Goal: Use online tool/utility: Utilize a website feature to perform a specific function

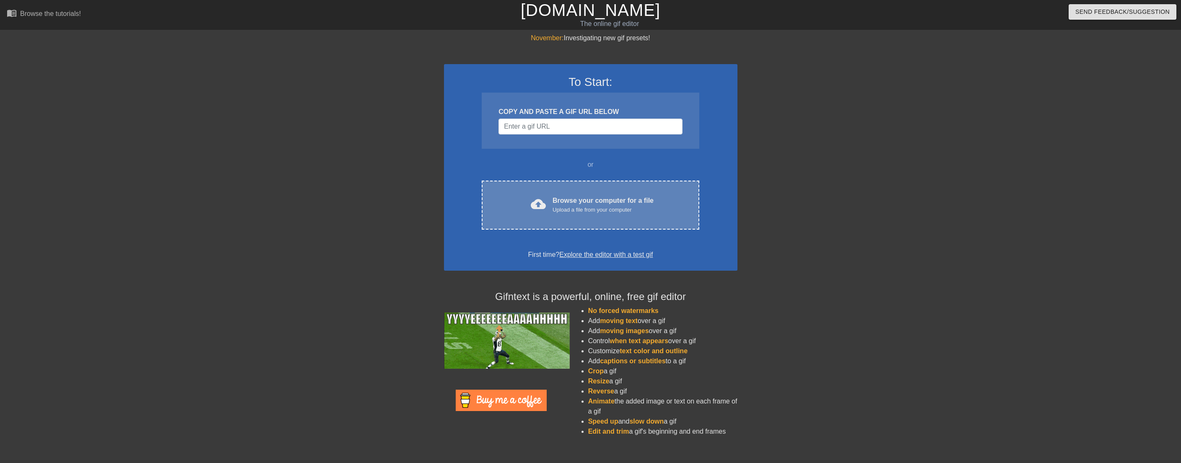
click at [558, 196] on div "Browse your computer for a file Upload a file from your computer" at bounding box center [603, 205] width 101 height 18
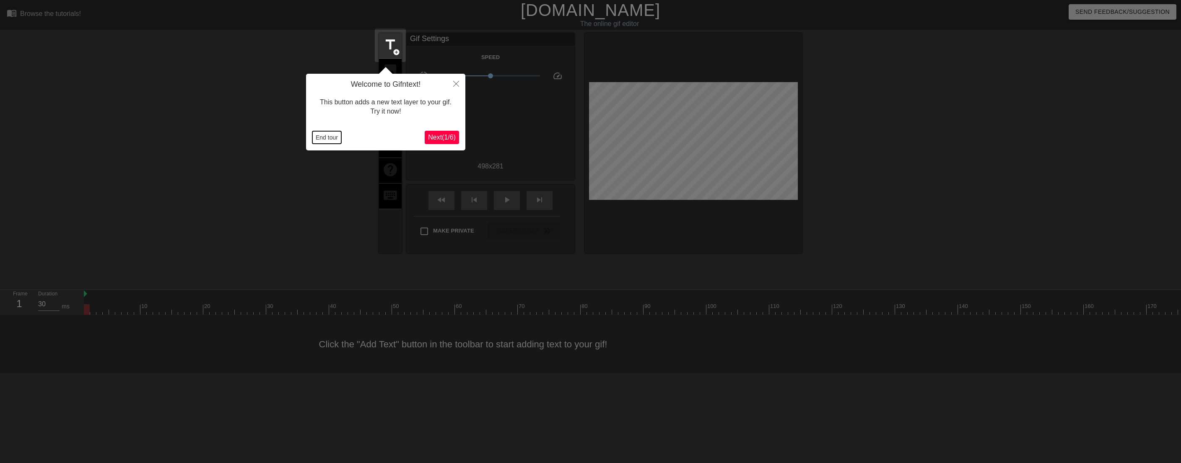
click at [329, 136] on button "End tour" at bounding box center [326, 137] width 29 height 13
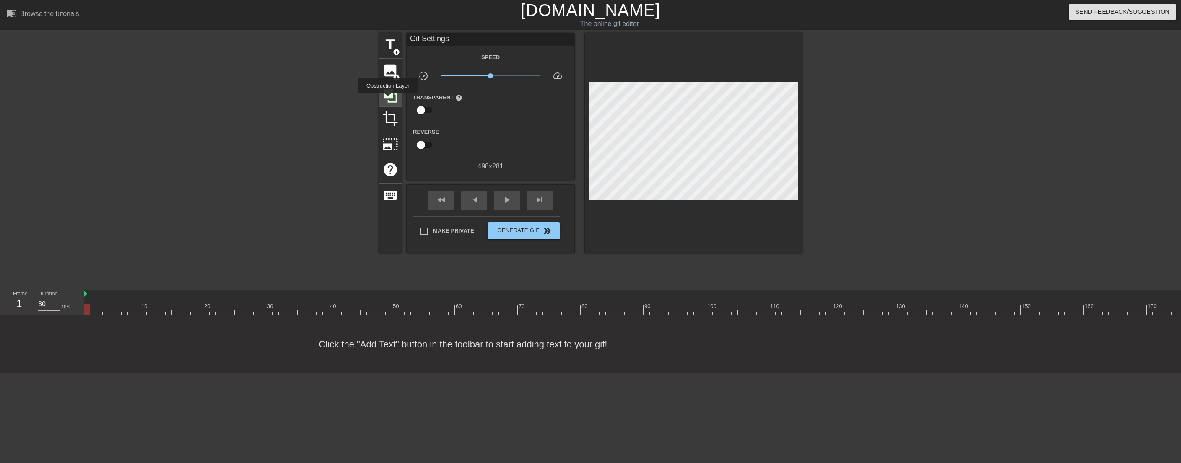
click at [388, 99] on icon at bounding box center [390, 96] width 16 height 16
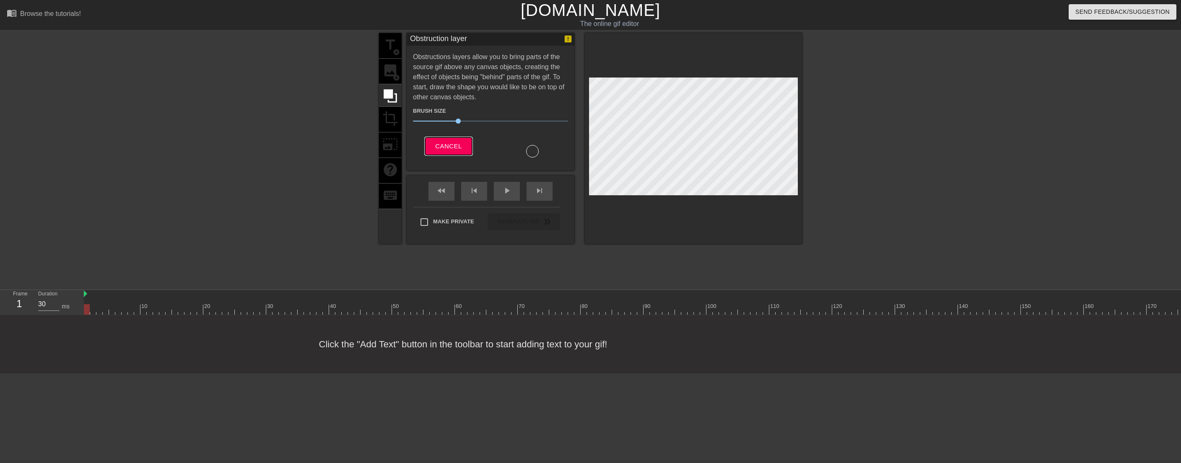
click at [462, 141] on span "Cancel" at bounding box center [448, 146] width 26 height 11
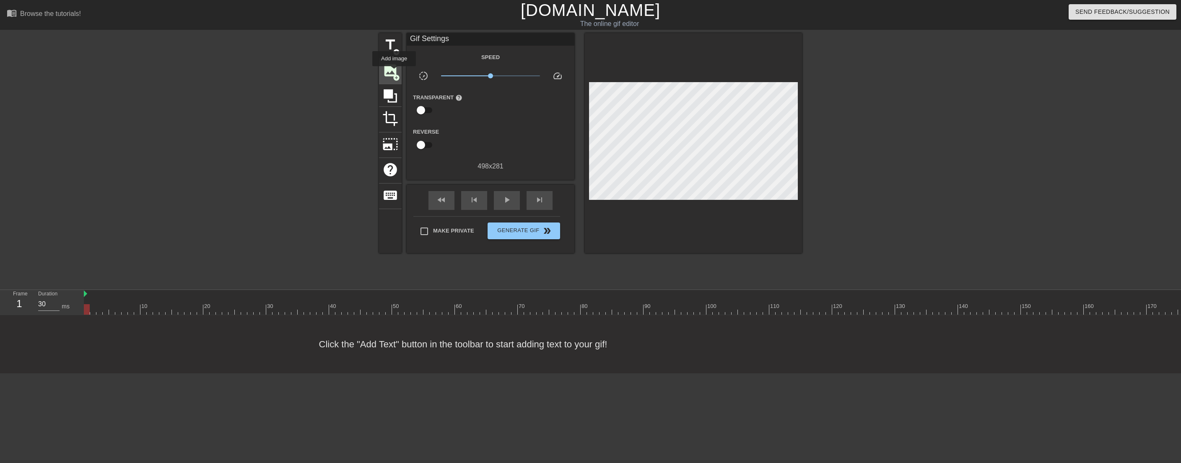
click at [394, 72] on span "image" at bounding box center [390, 70] width 16 height 16
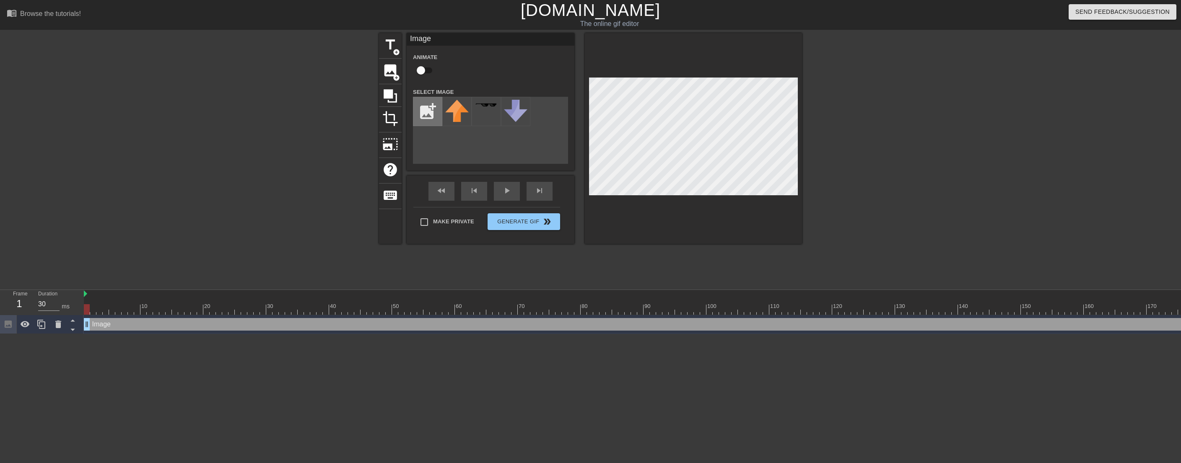
click at [424, 114] on input "file" at bounding box center [427, 111] width 29 height 29
type input "C:\fakepath\blank-white-background-xbsfzsltjksfompa.jpg"
click at [450, 112] on img at bounding box center [456, 107] width 23 height 14
type input "40"
drag, startPoint x: 87, startPoint y: 325, endPoint x: 167, endPoint y: 338, distance: 81.1
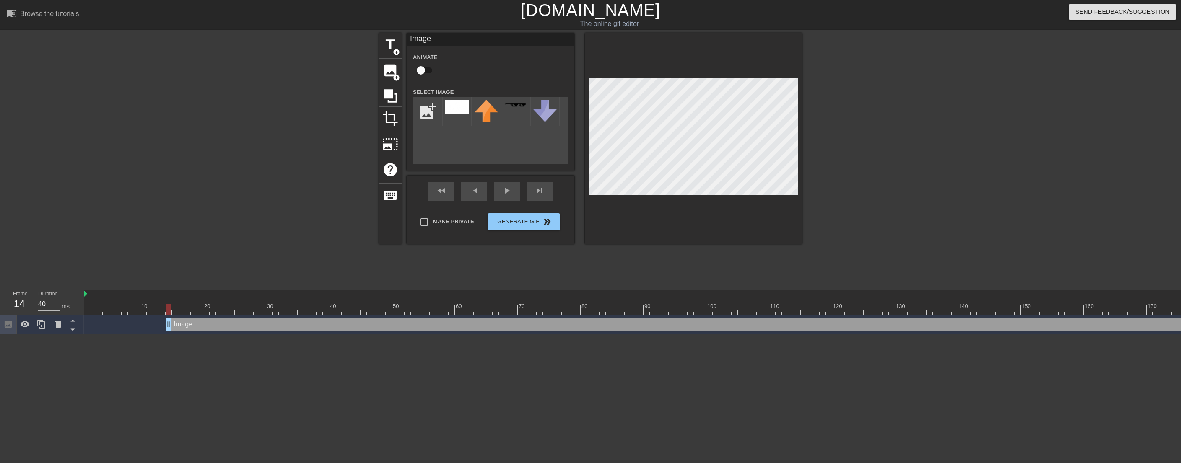
click at [167, 334] on div "10 20 30 40 50 60 70 80 90 100 110 120 130 140 150 160" at bounding box center [632, 312] width 1097 height 44
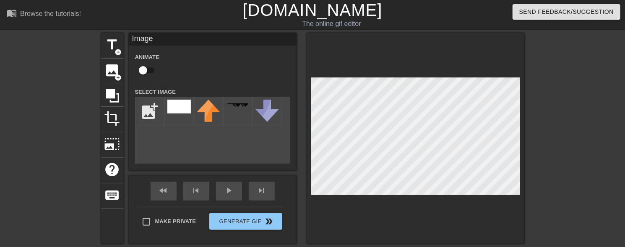
click at [149, 72] on input "checkbox" at bounding box center [143, 70] width 48 height 16
checkbox input "true"
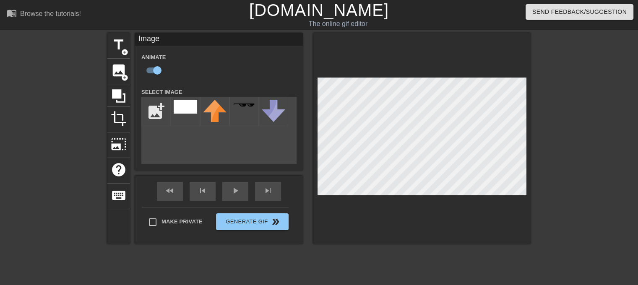
scroll to position [55, 0]
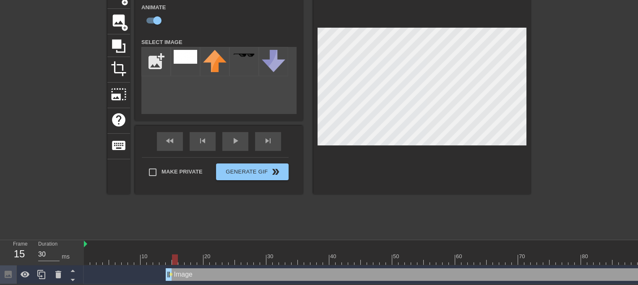
drag, startPoint x: 167, startPoint y: 256, endPoint x: 174, endPoint y: 254, distance: 6.8
click at [174, 254] on div at bounding box center [175, 259] width 6 height 10
drag, startPoint x: 174, startPoint y: 256, endPoint x: 186, endPoint y: 254, distance: 11.9
click at [186, 254] on div at bounding box center [187, 259] width 6 height 10
drag, startPoint x: 188, startPoint y: 255, endPoint x: 198, endPoint y: 258, distance: 10.9
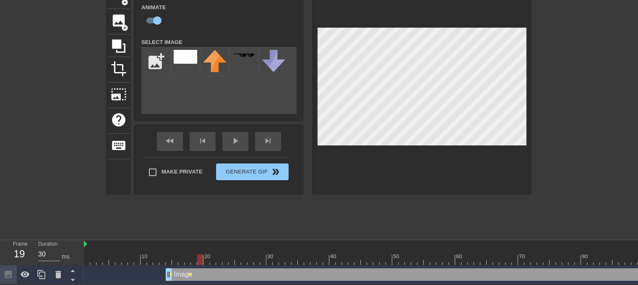
click at [198, 258] on div at bounding box center [200, 259] width 6 height 10
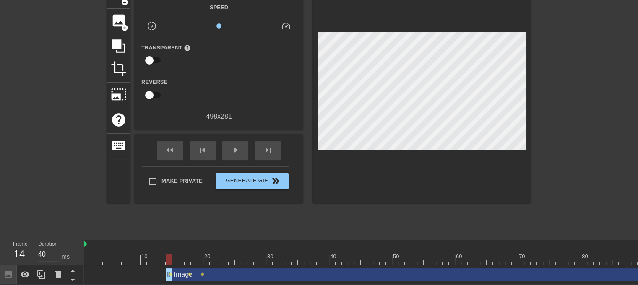
click at [586, 119] on div at bounding box center [603, 109] width 126 height 252
click at [188, 273] on span "lens" at bounding box center [190, 275] width 4 height 4
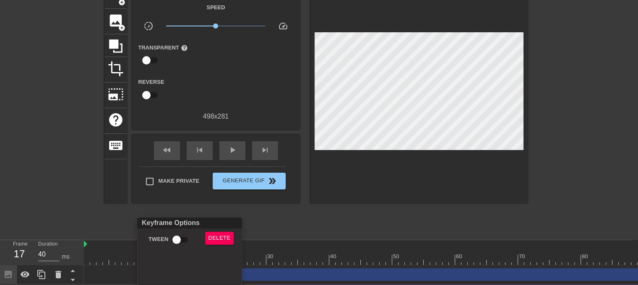
scroll to position [49, 0]
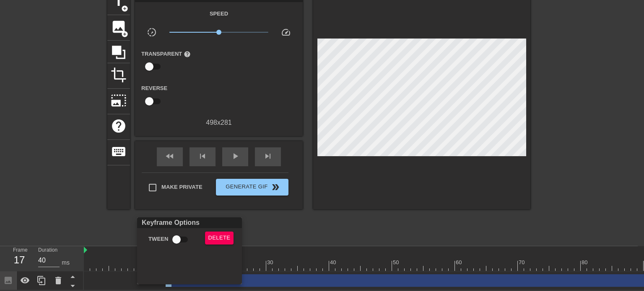
click at [281, 260] on div at bounding box center [322, 145] width 644 height 291
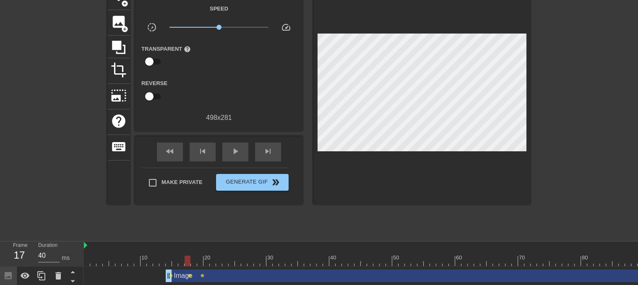
click at [187, 260] on div at bounding box center [187, 261] width 6 height 10
drag, startPoint x: 186, startPoint y: 262, endPoint x: 211, endPoint y: 262, distance: 24.7
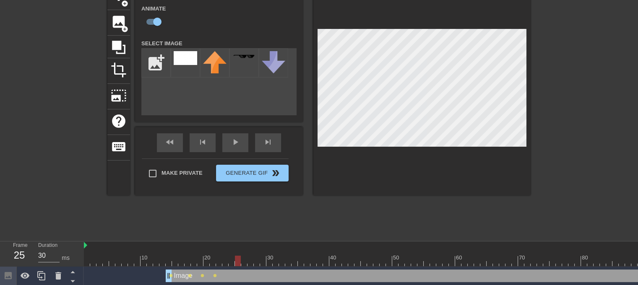
drag, startPoint x: 212, startPoint y: 258, endPoint x: 235, endPoint y: 258, distance: 22.6
click at [235, 258] on div at bounding box center [238, 261] width 6 height 10
drag, startPoint x: 239, startPoint y: 262, endPoint x: 503, endPoint y: 258, distance: 264.2
click at [503, 258] on div at bounding box center [502, 261] width 6 height 10
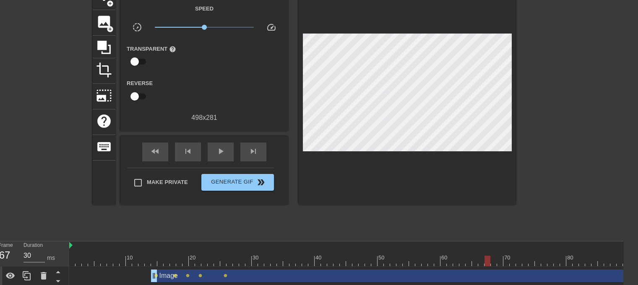
scroll to position [49, 29]
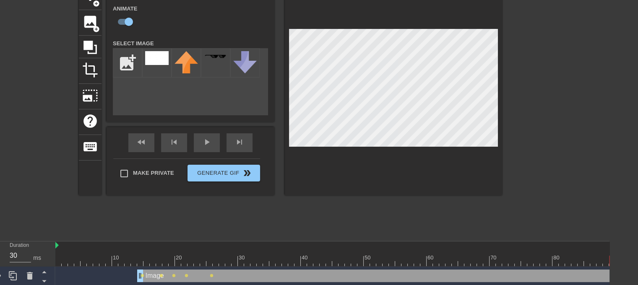
drag, startPoint x: 456, startPoint y: 256, endPoint x: 582, endPoint y: 262, distance: 126.4
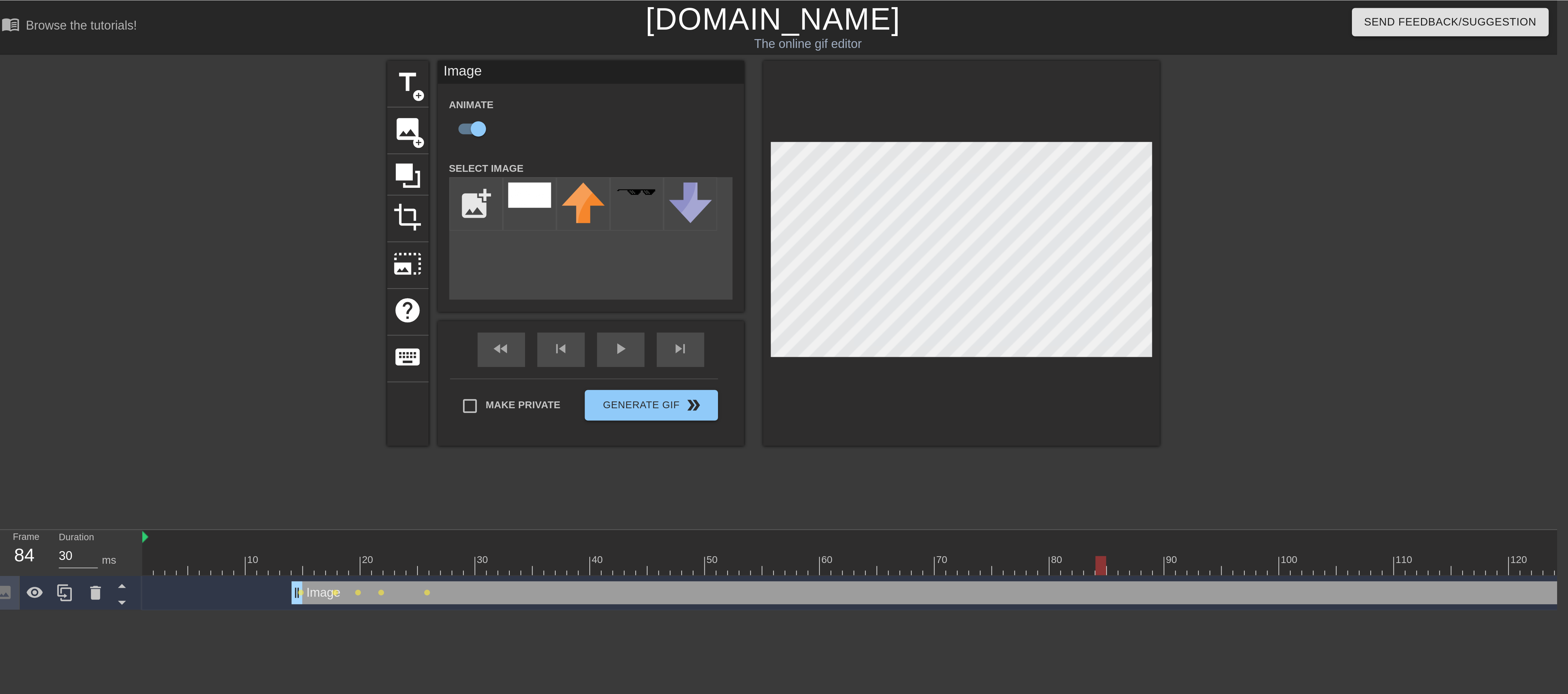
scroll to position [0, 5]
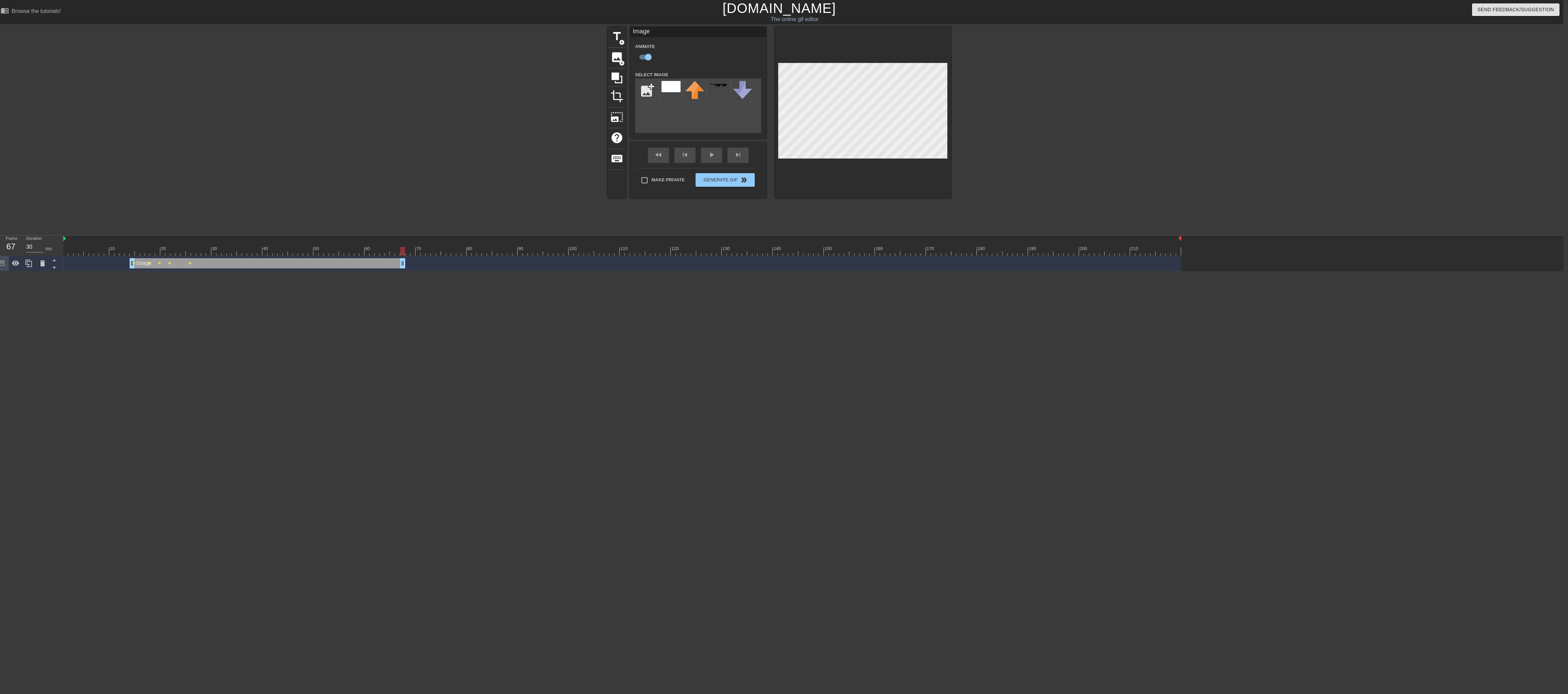
drag, startPoint x: 1178, startPoint y: 265, endPoint x: 404, endPoint y: 324, distance: 776.2
click at [404, 271] on html "menu_book Browse the tutorials! [DOMAIN_NAME] The online gif editor Send Feedba…" at bounding box center [779, 136] width 1568 height 271
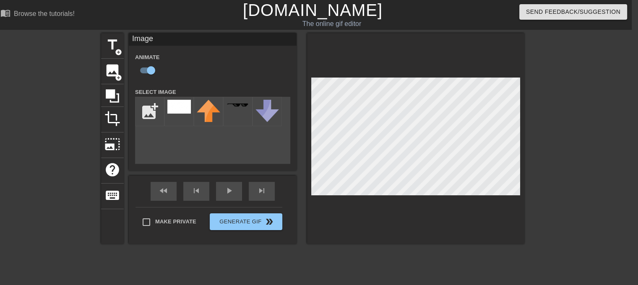
scroll to position [55, 6]
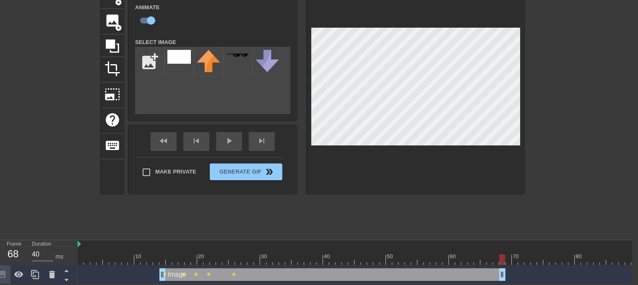
drag, startPoint x: 495, startPoint y: 271, endPoint x: 500, endPoint y: 271, distance: 4.6
drag, startPoint x: 503, startPoint y: 271, endPoint x: 508, endPoint y: 270, distance: 5.1
drag, startPoint x: 505, startPoint y: 273, endPoint x: 515, endPoint y: 273, distance: 10.1
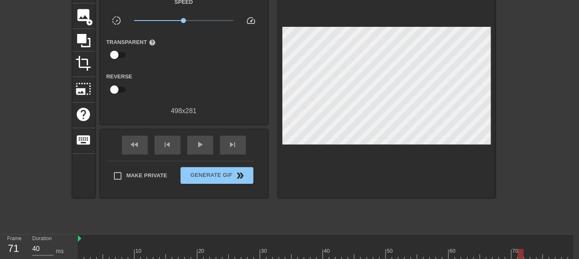
scroll to position [80, 6]
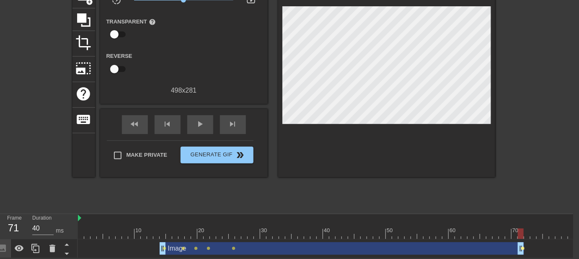
click at [522, 247] on span "lens" at bounding box center [524, 249] width 4 height 4
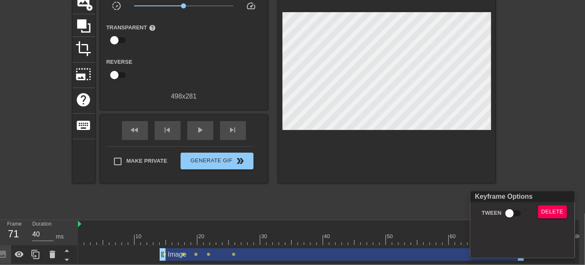
click at [458, 240] on div at bounding box center [292, 132] width 585 height 265
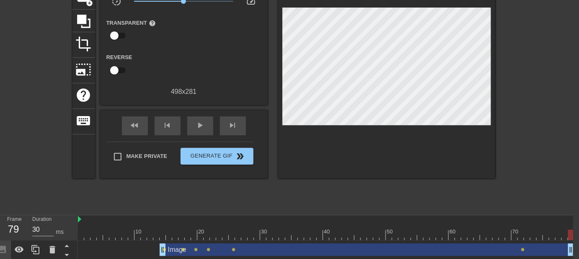
drag, startPoint x: 519, startPoint y: 251, endPoint x: 568, endPoint y: 252, distance: 48.2
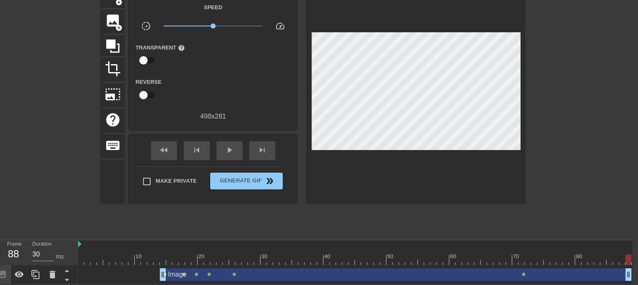
drag, startPoint x: 571, startPoint y: 270, endPoint x: 626, endPoint y: 275, distance: 54.7
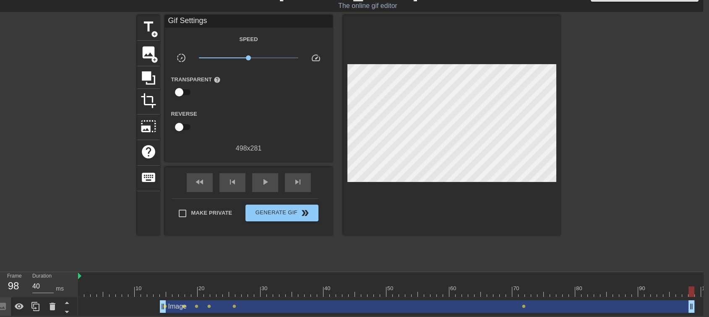
drag, startPoint x: 624, startPoint y: 300, endPoint x: 688, endPoint y: 303, distance: 63.4
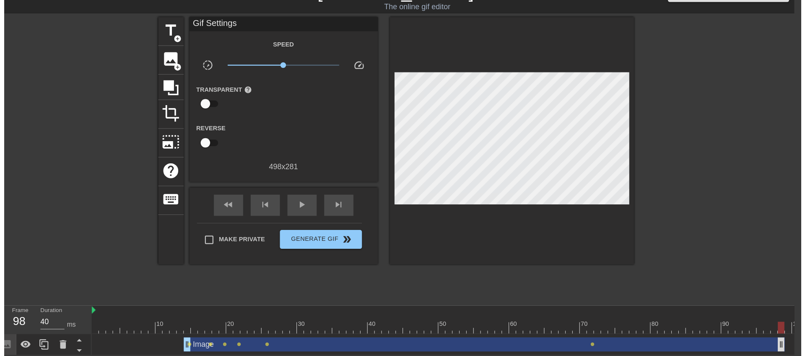
scroll to position [0, 6]
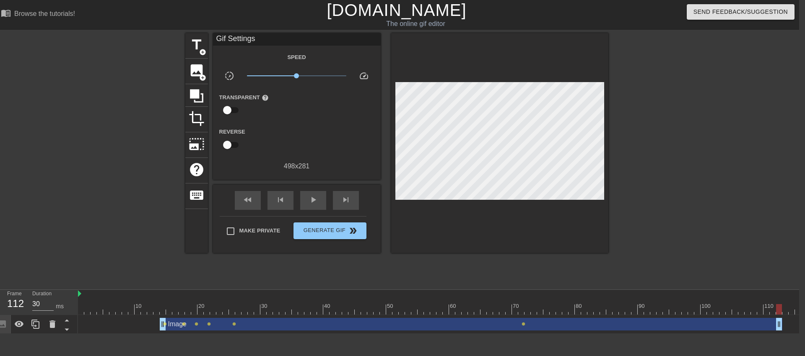
drag, startPoint x: 692, startPoint y: 320, endPoint x: 777, endPoint y: 332, distance: 85.9
click at [777, 332] on div "Image drag_handle drag_handle lens lens lens lens lens lens" at bounding box center [766, 324] width 1377 height 19
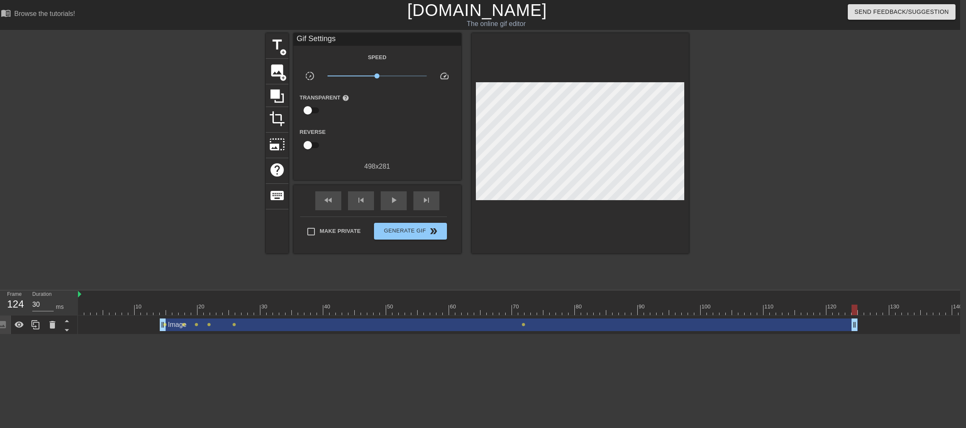
type input "40"
drag, startPoint x: 778, startPoint y: 323, endPoint x: 839, endPoint y: 335, distance: 61.8
click at [839, 334] on div "10 20 30 40 50 60 70 80 90 100 110 120 130 140 150 160" at bounding box center [519, 312] width 882 height 44
click at [271, 47] on span "title" at bounding box center [277, 45] width 16 height 16
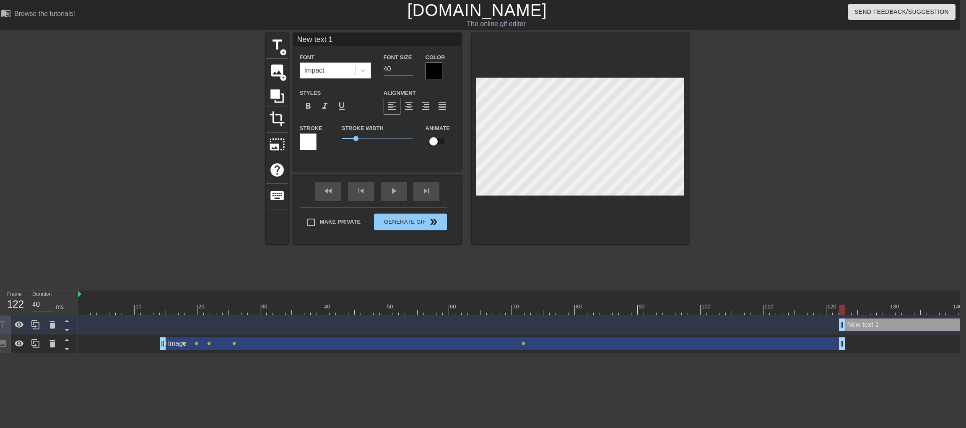
scroll to position [1, 1]
type input ""unwlitig""
type textarea ""unwlitig""
type input ""unwlitig"
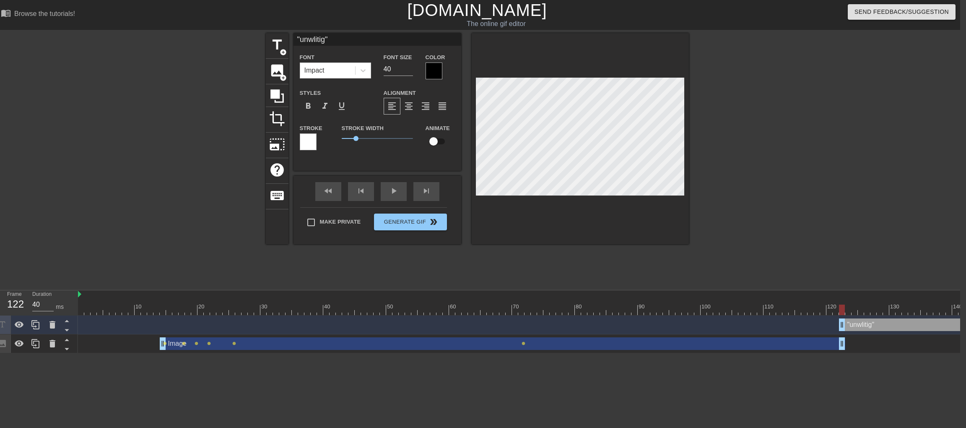
type textarea ""unwlitig"
type input "unwlitig"
type textarea "unwlitig"
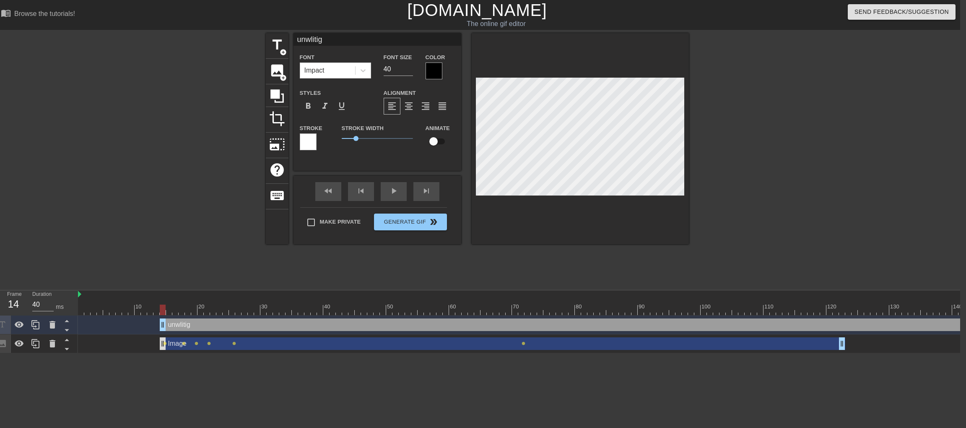
drag, startPoint x: 840, startPoint y: 328, endPoint x: 160, endPoint y: 340, distance: 680.2
click at [160, 340] on div "unwlitig drag_handle drag_handle Image drag_handle drag_handle lens lens lens l…" at bounding box center [519, 334] width 882 height 38
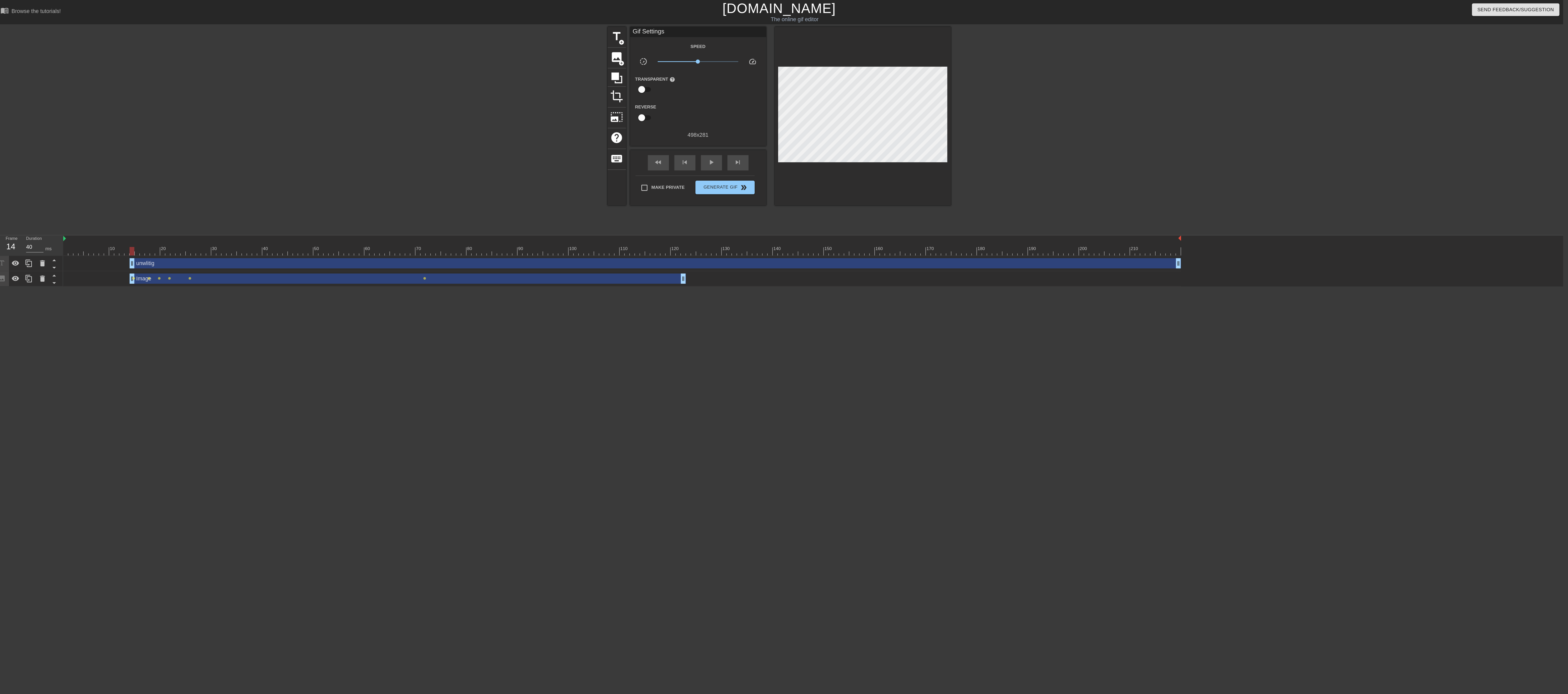
scroll to position [0, 3]
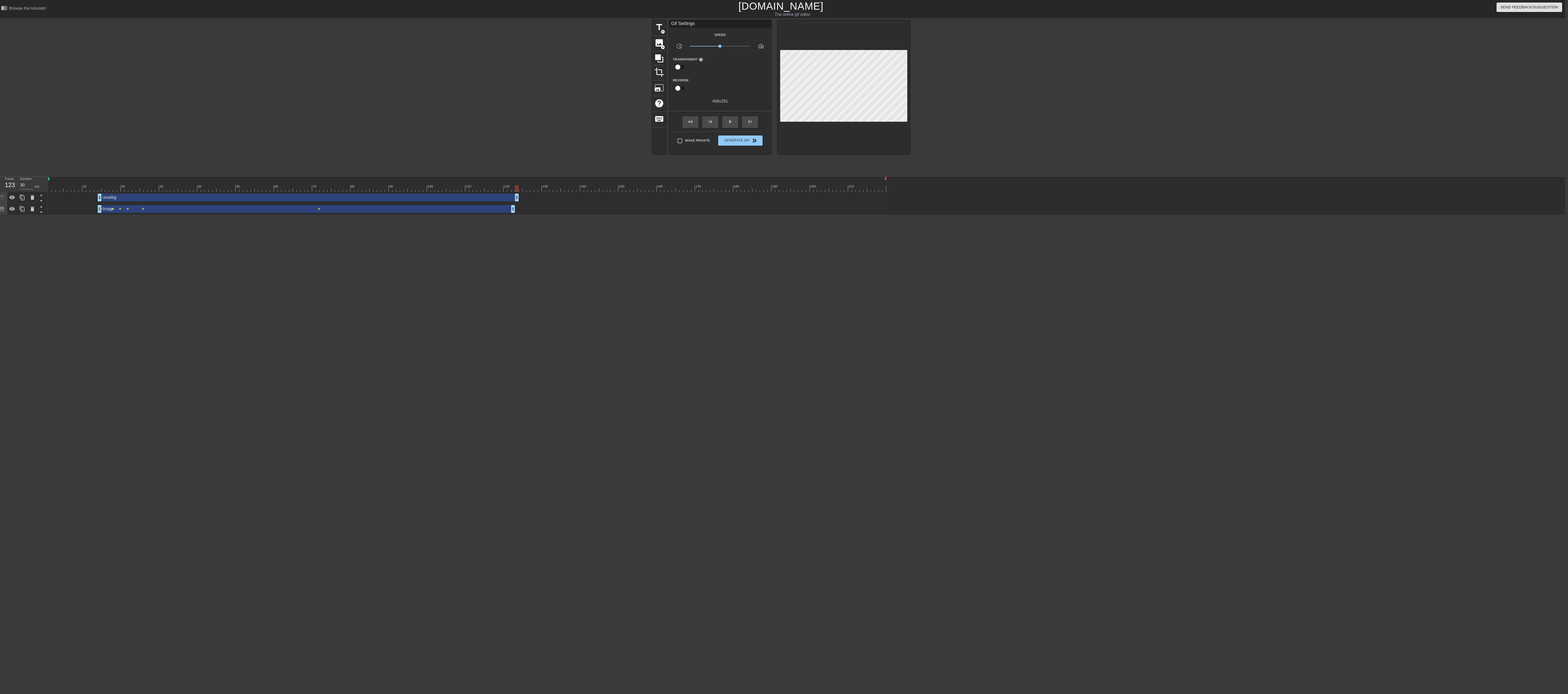
type input "40"
drag, startPoint x: 884, startPoint y: 197, endPoint x: 513, endPoint y: 268, distance: 377.7
click at [513, 215] on html "menu_book Browse the tutorials! [DOMAIN_NAME] The online gif editor Send Feedba…" at bounding box center [781, 107] width 1568 height 215
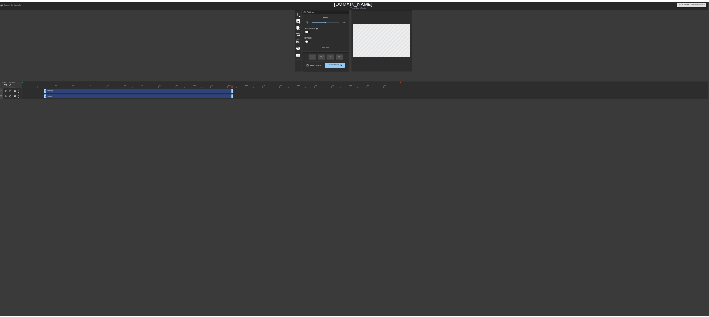
scroll to position [0, 4]
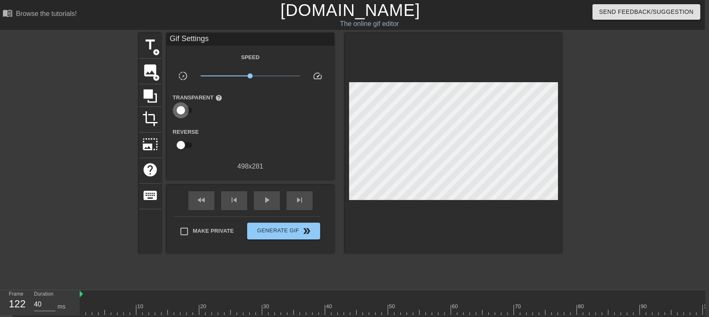
click at [184, 111] on input "checkbox" at bounding box center [181, 110] width 48 height 16
click at [184, 111] on input "checkbox" at bounding box center [189, 110] width 48 height 16
checkbox input "false"
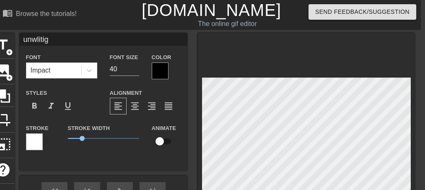
drag, startPoint x: 165, startPoint y: 138, endPoint x: 172, endPoint y: 139, distance: 7.2
click at [164, 139] on input "checkbox" at bounding box center [160, 141] width 48 height 16
checkbox input "true"
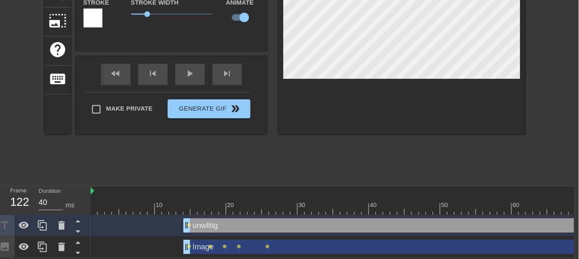
scroll to position [99, 4]
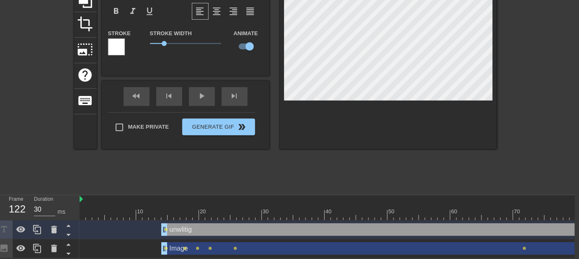
drag, startPoint x: 197, startPoint y: 209, endPoint x: 207, endPoint y: 208, distance: 9.7
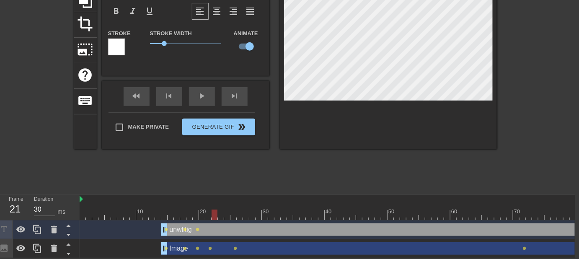
drag, startPoint x: 208, startPoint y: 210, endPoint x: 236, endPoint y: 206, distance: 27.9
click at [236, 210] on div at bounding box center [234, 215] width 6 height 10
drag, startPoint x: 234, startPoint y: 212, endPoint x: 510, endPoint y: 212, distance: 276.3
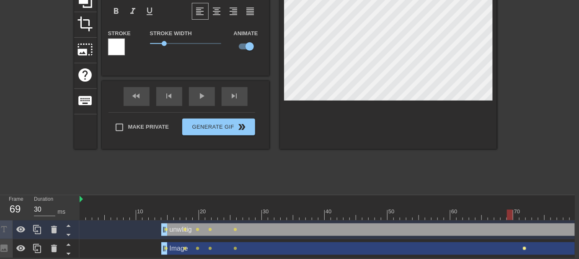
click at [523, 247] on span "lens" at bounding box center [525, 249] width 4 height 4
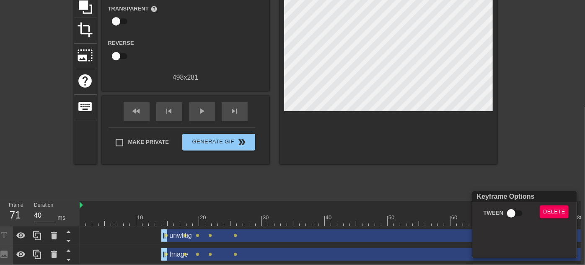
drag, startPoint x: 413, startPoint y: 246, endPoint x: 474, endPoint y: 246, distance: 61.2
click at [413, 246] on div at bounding box center [292, 132] width 585 height 265
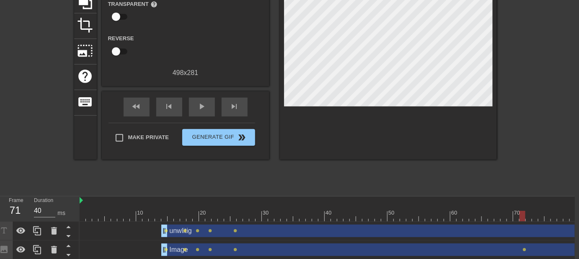
drag, startPoint x: 520, startPoint y: 250, endPoint x: 499, endPoint y: 247, distance: 20.9
click at [504, 247] on div "Image drag_handle drag_handle" at bounding box center [504, 250] width 686 height 13
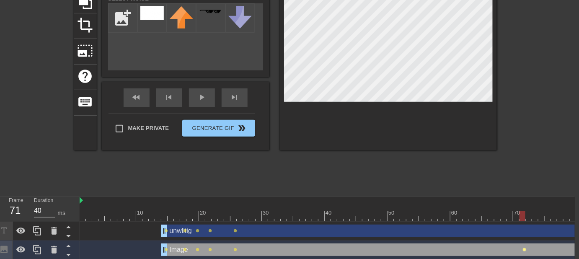
click at [523, 250] on span "lens" at bounding box center [525, 250] width 4 height 4
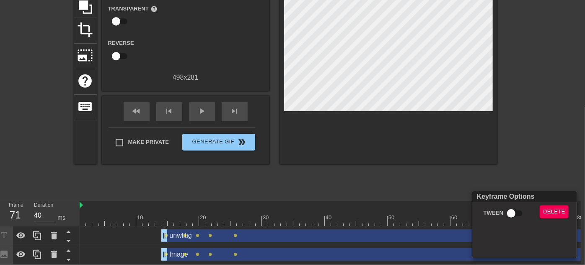
click at [423, 249] on div at bounding box center [292, 132] width 585 height 265
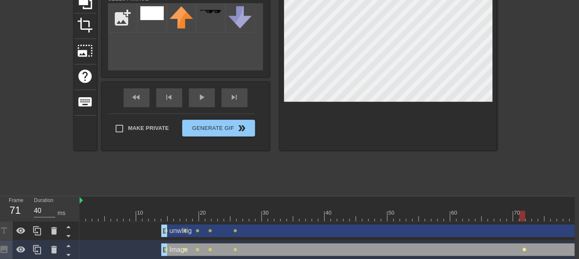
click at [526, 250] on span "lens" at bounding box center [525, 250] width 4 height 4
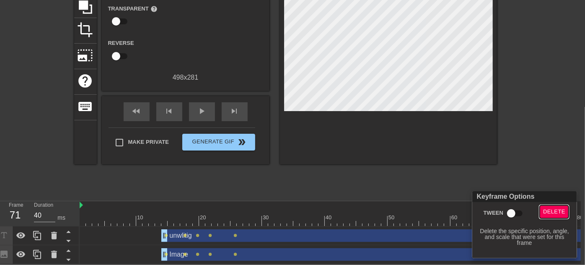
click at [549, 211] on span "Delete" at bounding box center [554, 212] width 22 height 10
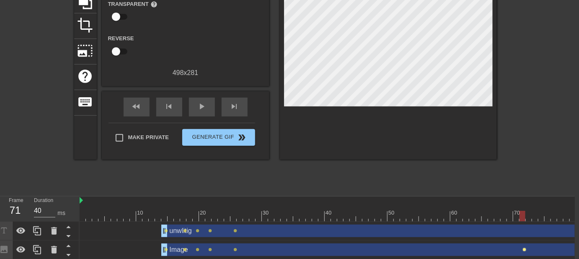
click at [525, 248] on span "lens" at bounding box center [525, 250] width 4 height 4
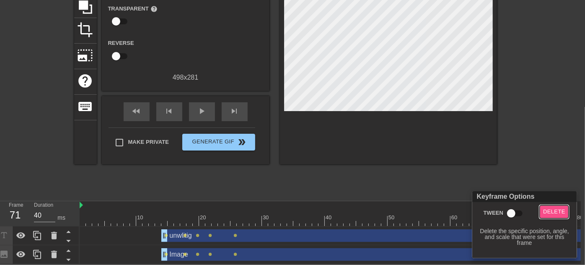
click at [549, 208] on span "Delete" at bounding box center [554, 212] width 22 height 10
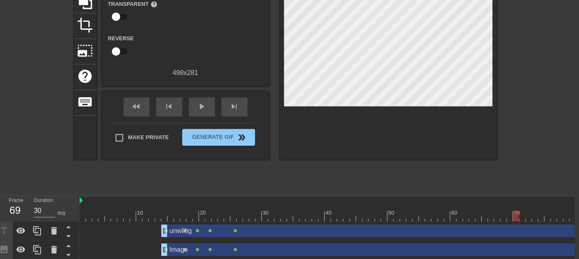
drag, startPoint x: 521, startPoint y: 218, endPoint x: 514, endPoint y: 216, distance: 7.6
click at [514, 216] on div at bounding box center [517, 216] width 6 height 10
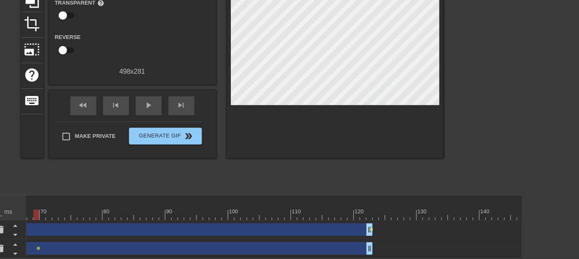
scroll to position [0, 403]
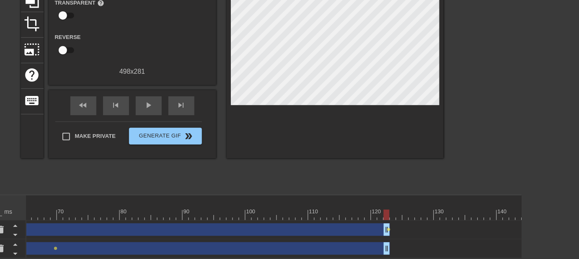
click at [387, 211] on div at bounding box center [311, 215] width 1377 height 10
click at [387, 228] on span "lens" at bounding box center [389, 230] width 4 height 4
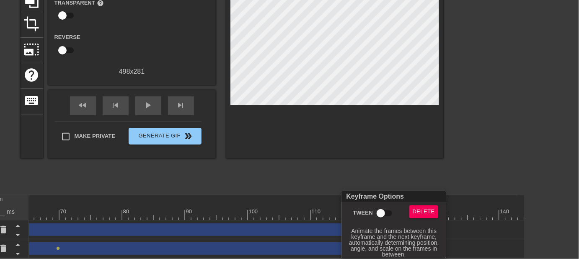
scroll to position [93, 52]
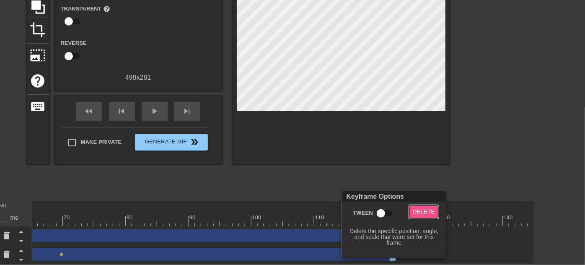
click at [423, 209] on span "Delete" at bounding box center [424, 212] width 22 height 10
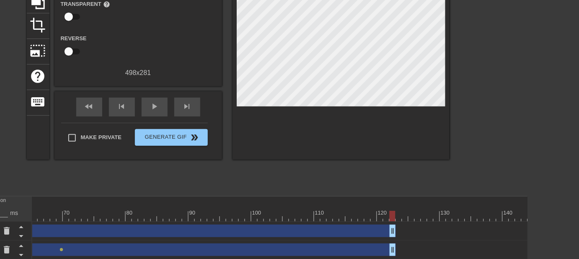
click at [60, 233] on div "unwlitig drag_handle drag_handle" at bounding box center [54, 231] width 686 height 13
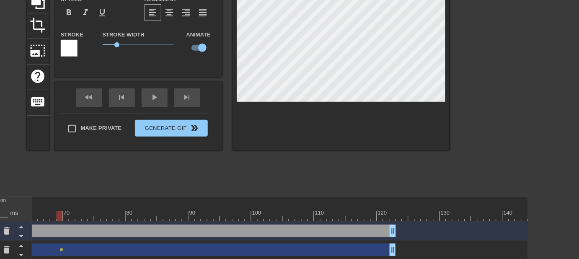
click at [61, 216] on div at bounding box center [317, 216] width 1377 height 10
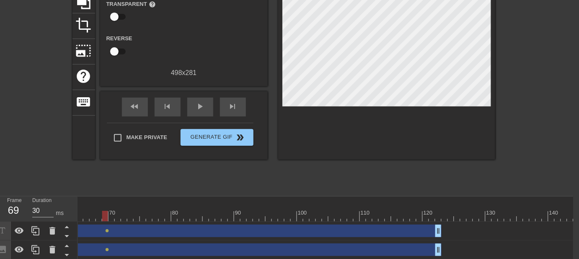
scroll to position [99, 6]
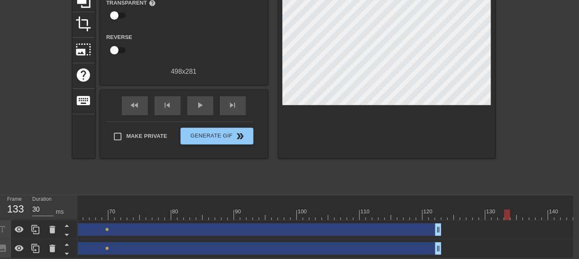
drag, startPoint x: 104, startPoint y: 209, endPoint x: 454, endPoint y: 242, distance: 352.1
click at [458, 244] on div "10 20 30 40 50 60 70 80 90 100 110 120 130 140 150 160" at bounding box center [326, 226] width 496 height 63
type input "40"
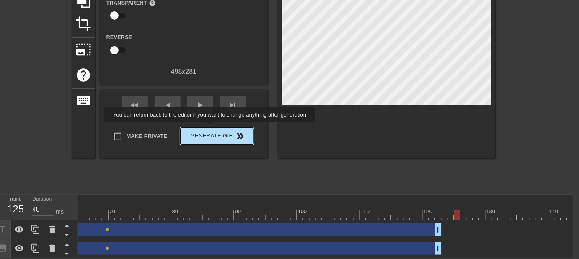
click at [212, 131] on span "Generate Gif double_arrow" at bounding box center [217, 136] width 66 height 10
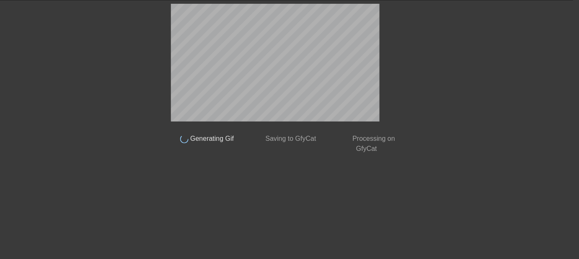
scroll to position [29, 6]
